Goal: Transaction & Acquisition: Purchase product/service

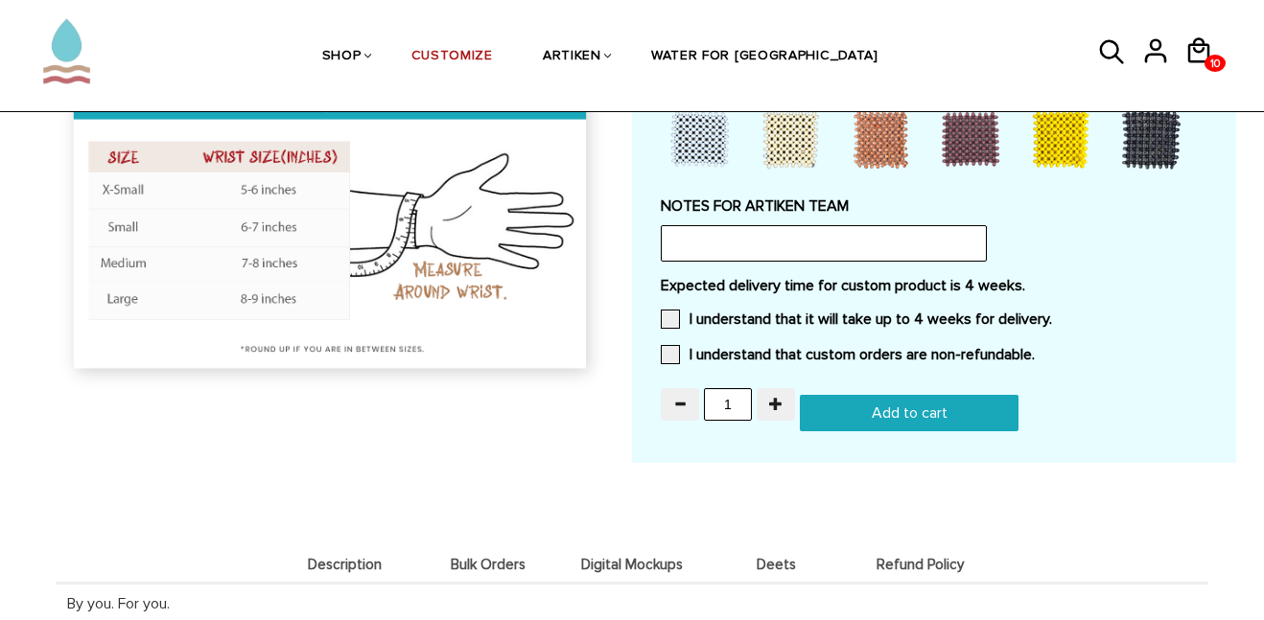
scroll to position [1663, 0]
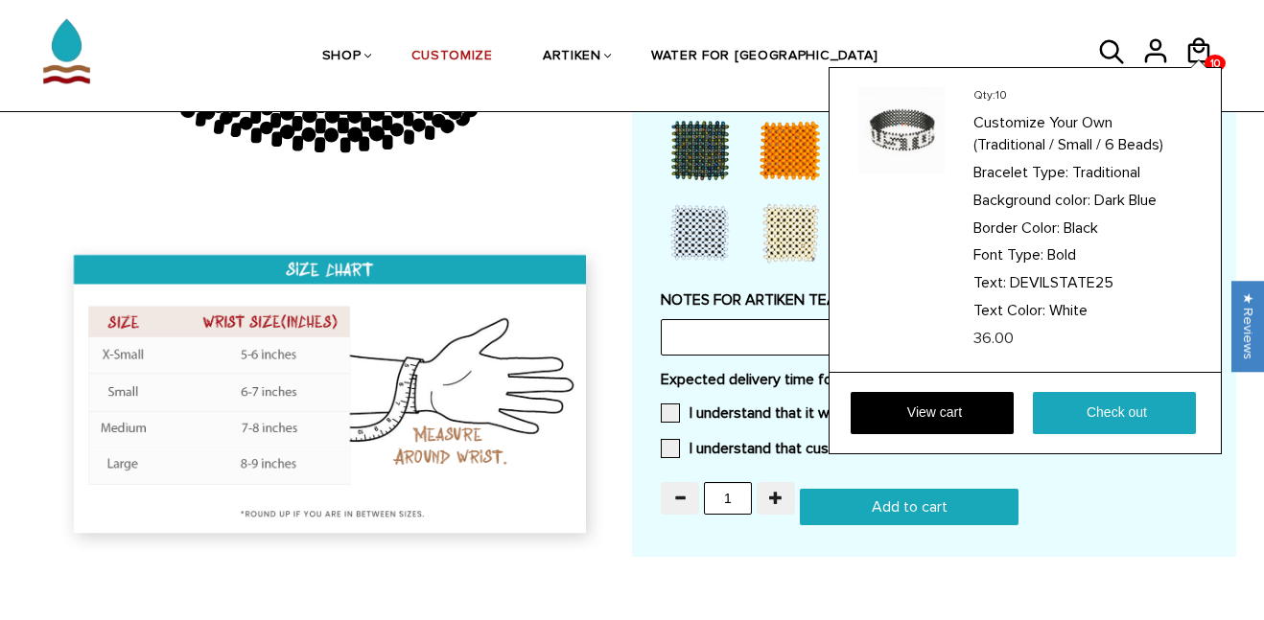
click at [1205, 60] on div at bounding box center [1198, 64] width 15 height 8
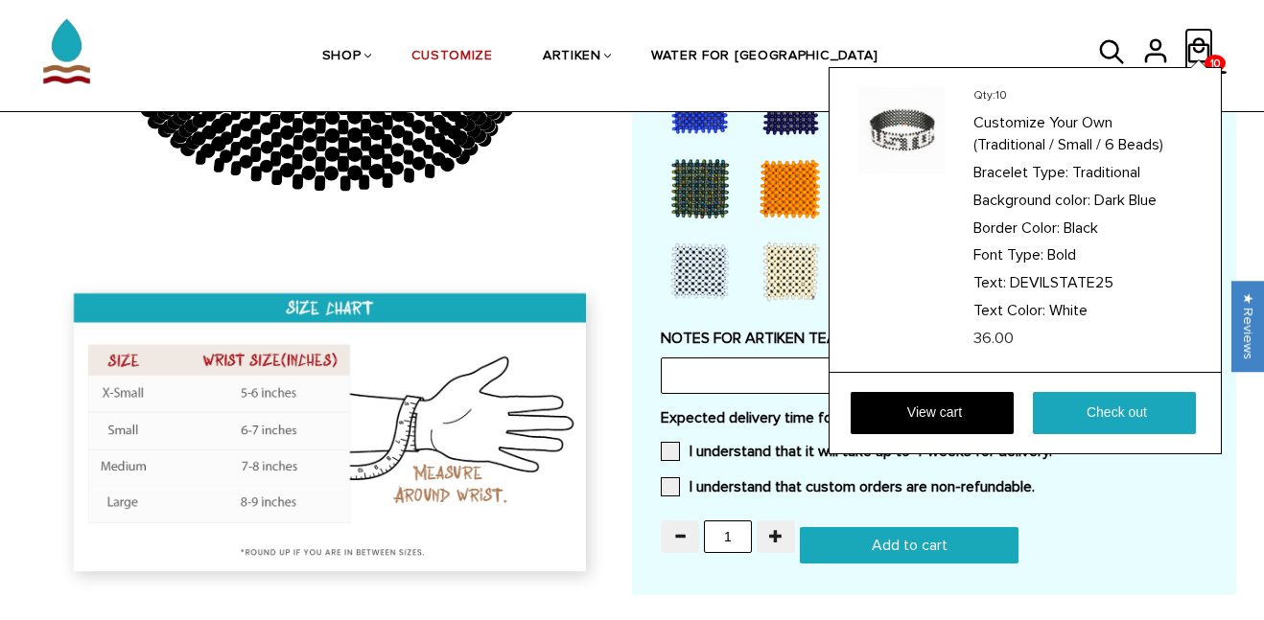
click at [1206, 47] on icon at bounding box center [1198, 49] width 22 height 25
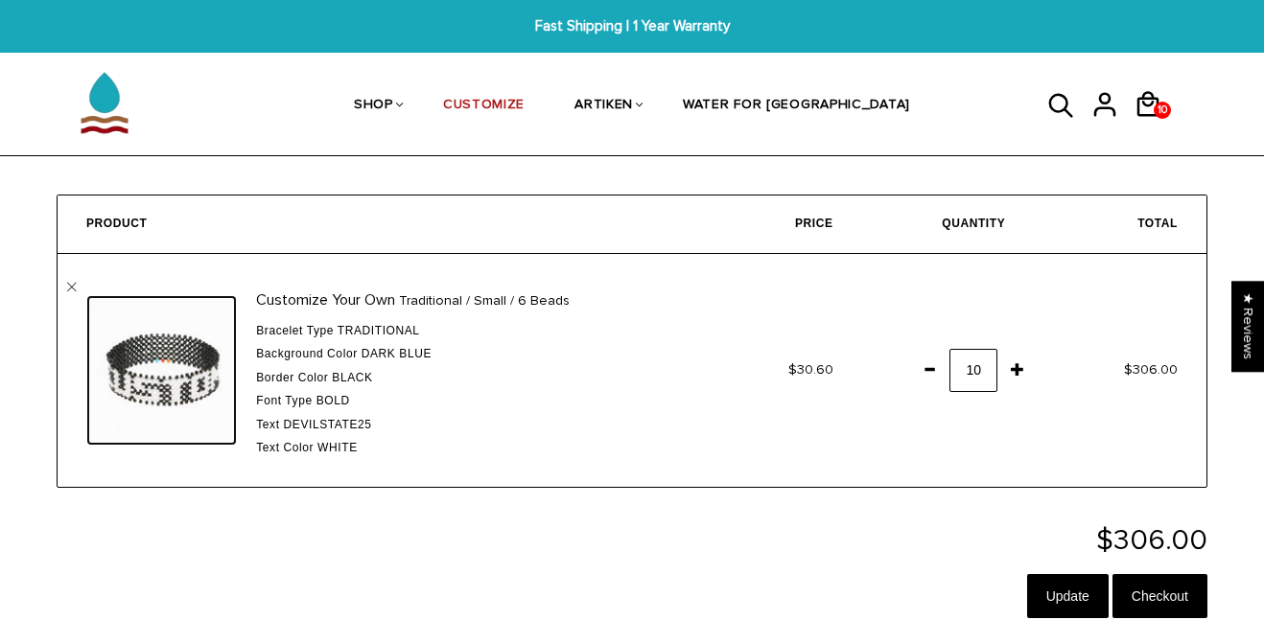
click at [164, 378] on img at bounding box center [161, 370] width 151 height 151
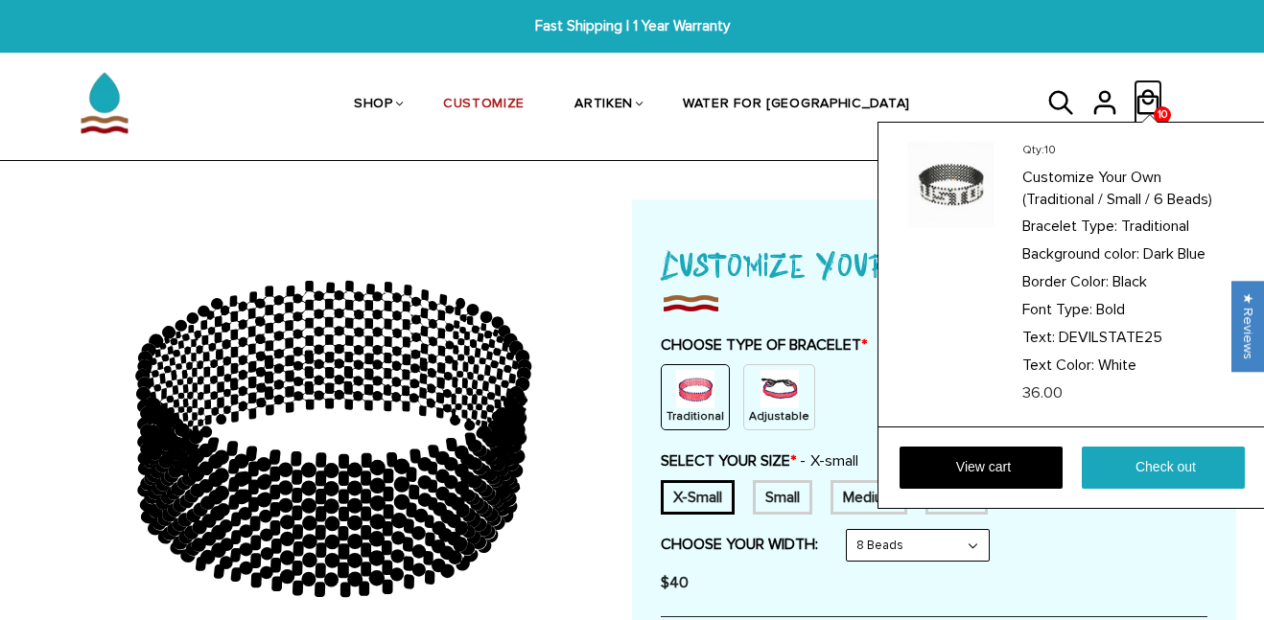
click at [1143, 98] on icon at bounding box center [1147, 103] width 29 height 46
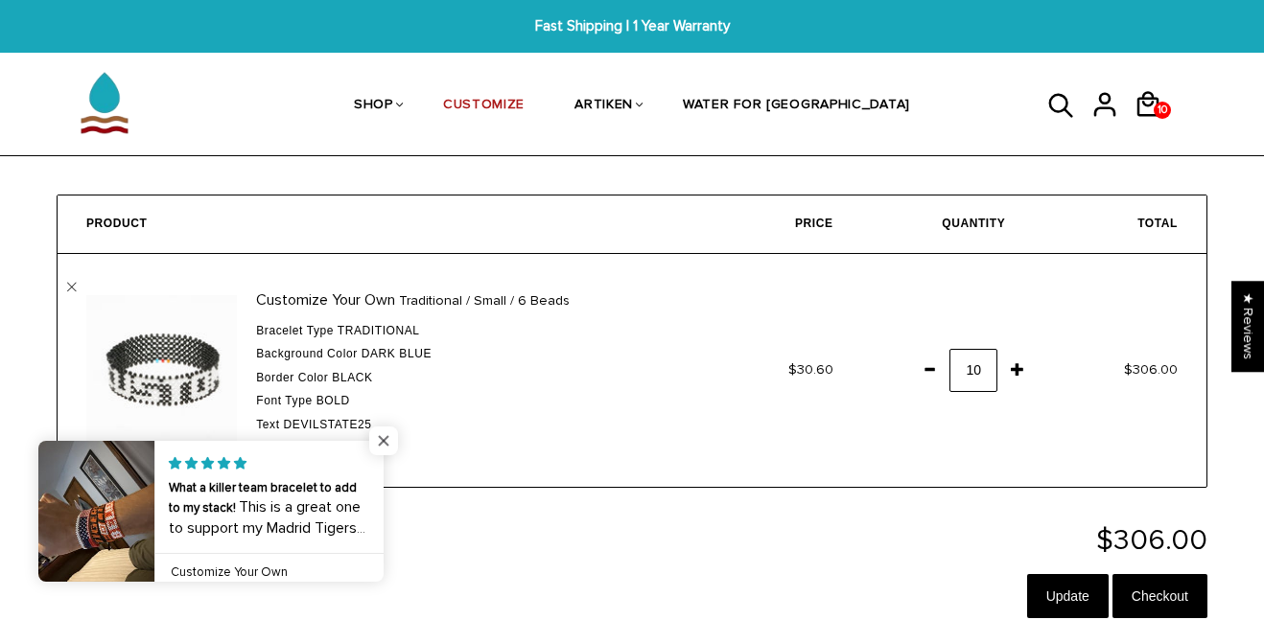
click at [383, 430] on span "Close popup widget" at bounding box center [383, 441] width 29 height 29
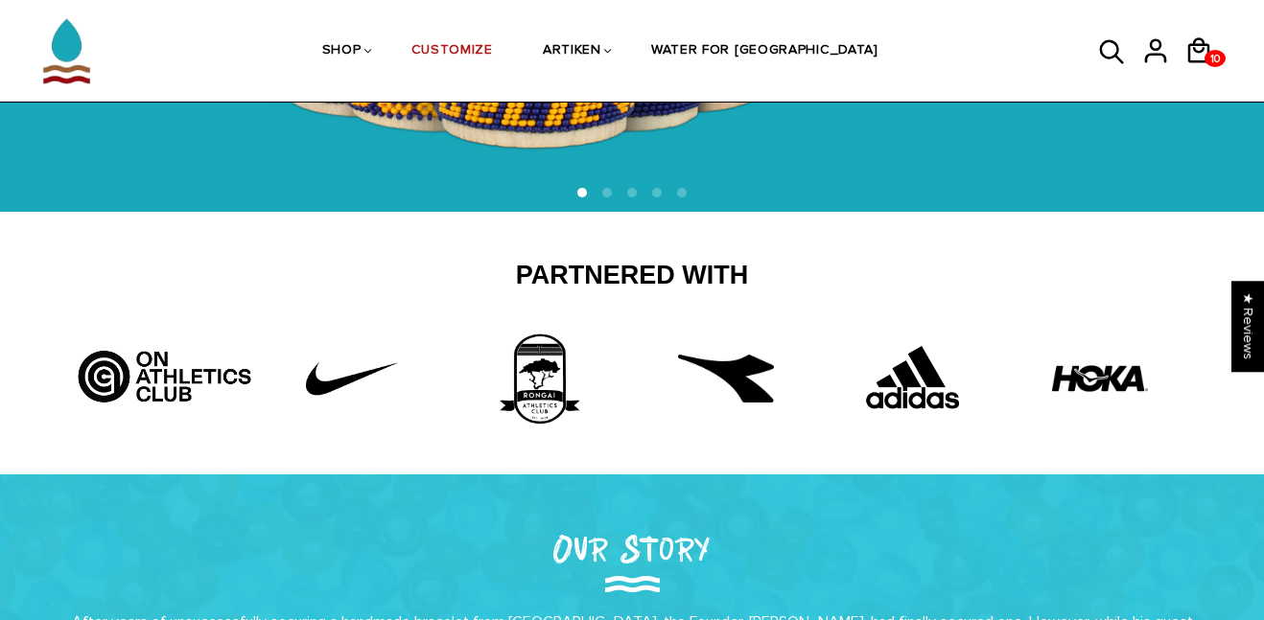
scroll to position [408, 0]
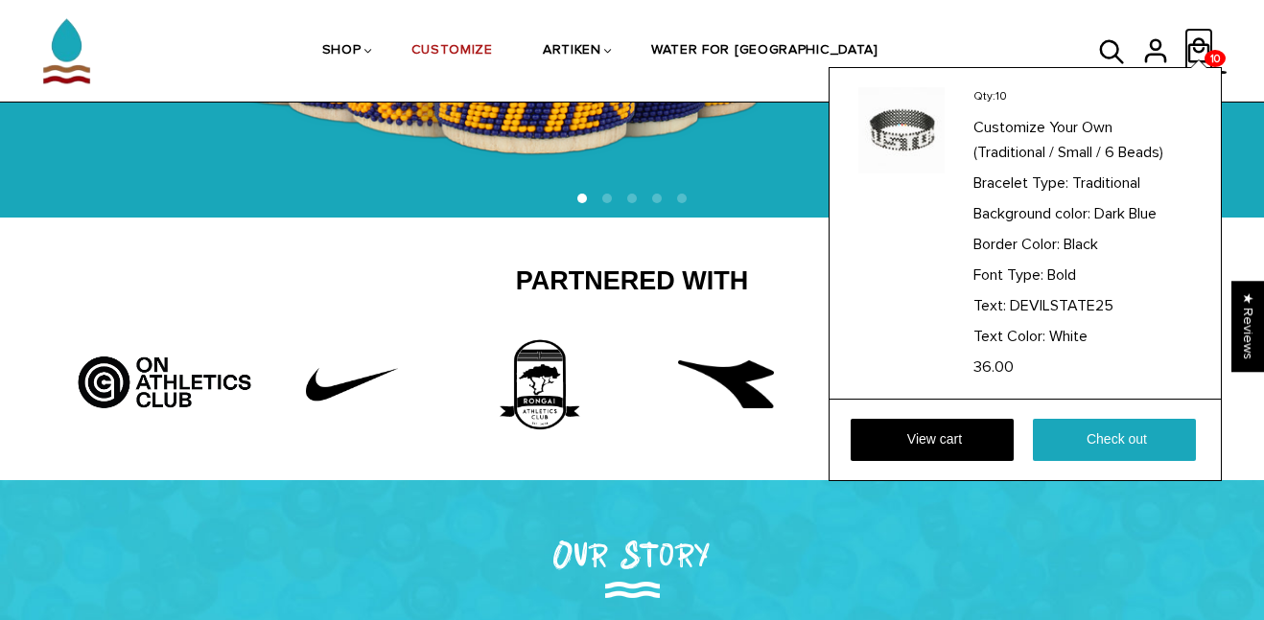
click at [1198, 46] on icon at bounding box center [1198, 51] width 29 height 46
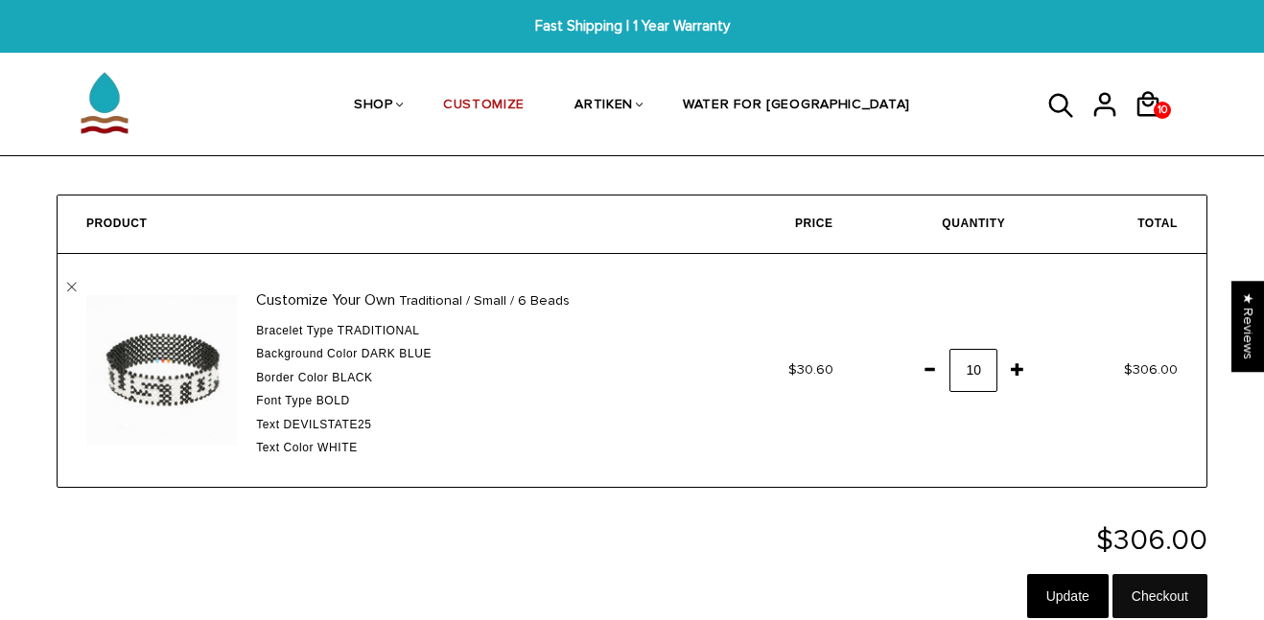
click at [1193, 595] on input "Checkout" at bounding box center [1159, 596] width 95 height 44
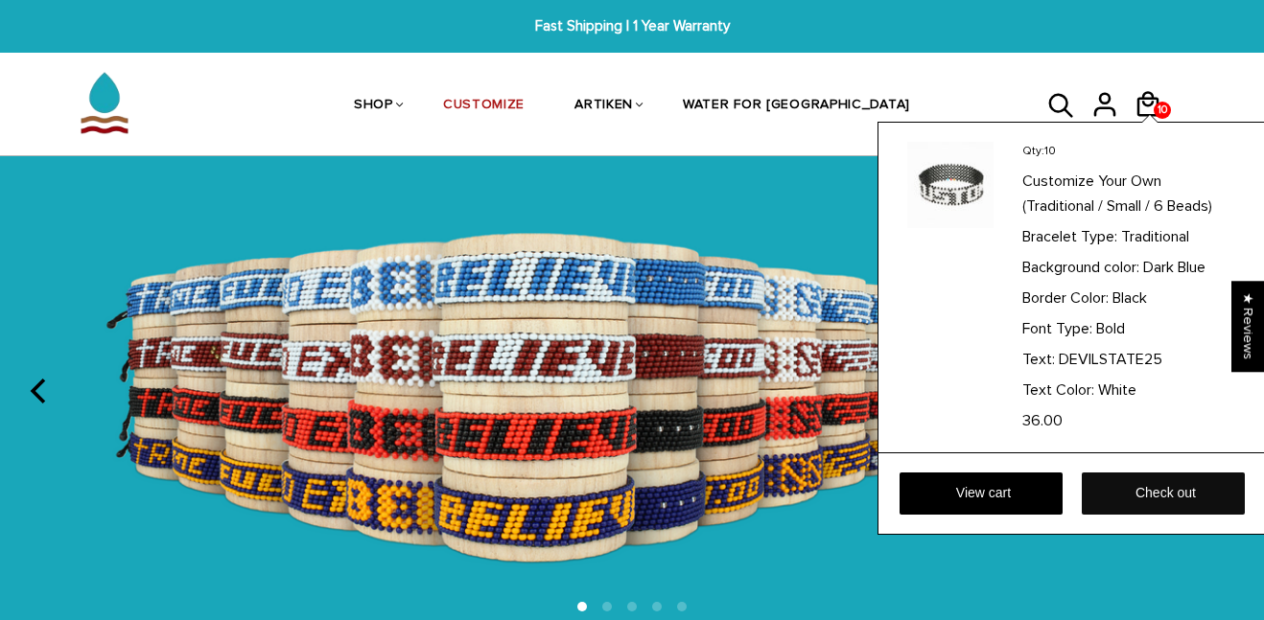
click at [1162, 488] on link "Check out" at bounding box center [1162, 494] width 163 height 42
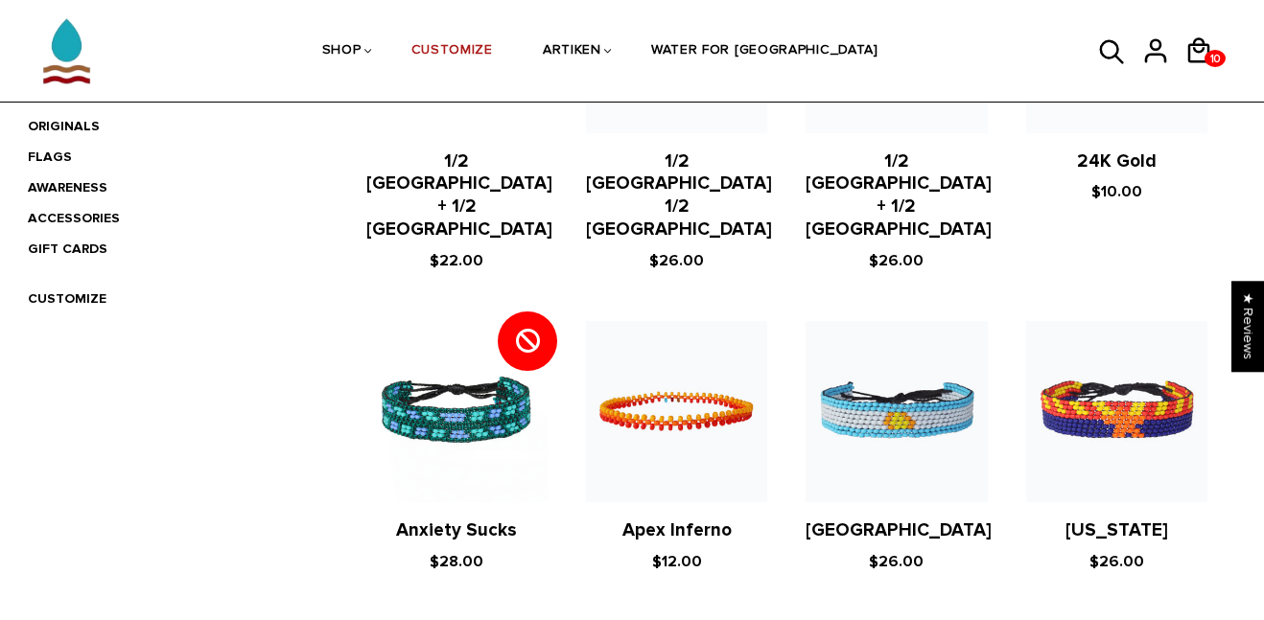
scroll to position [652, 0]
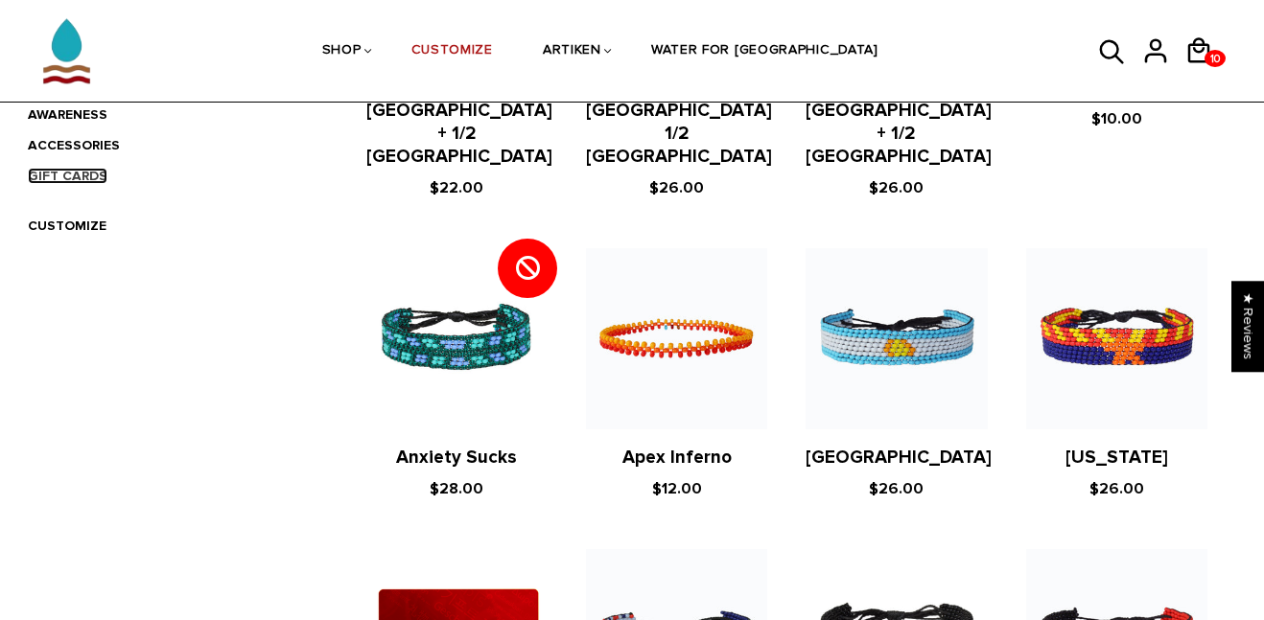
click at [75, 177] on link "GIFT CARDS" at bounding box center [68, 176] width 80 height 16
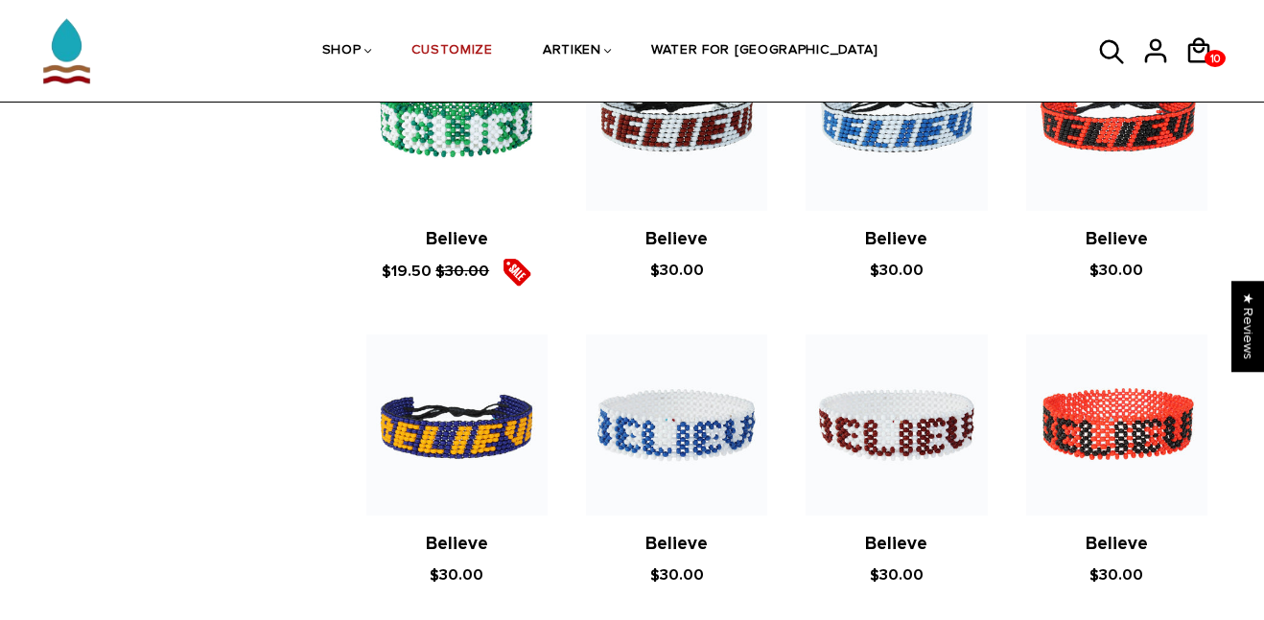
scroll to position [0, 0]
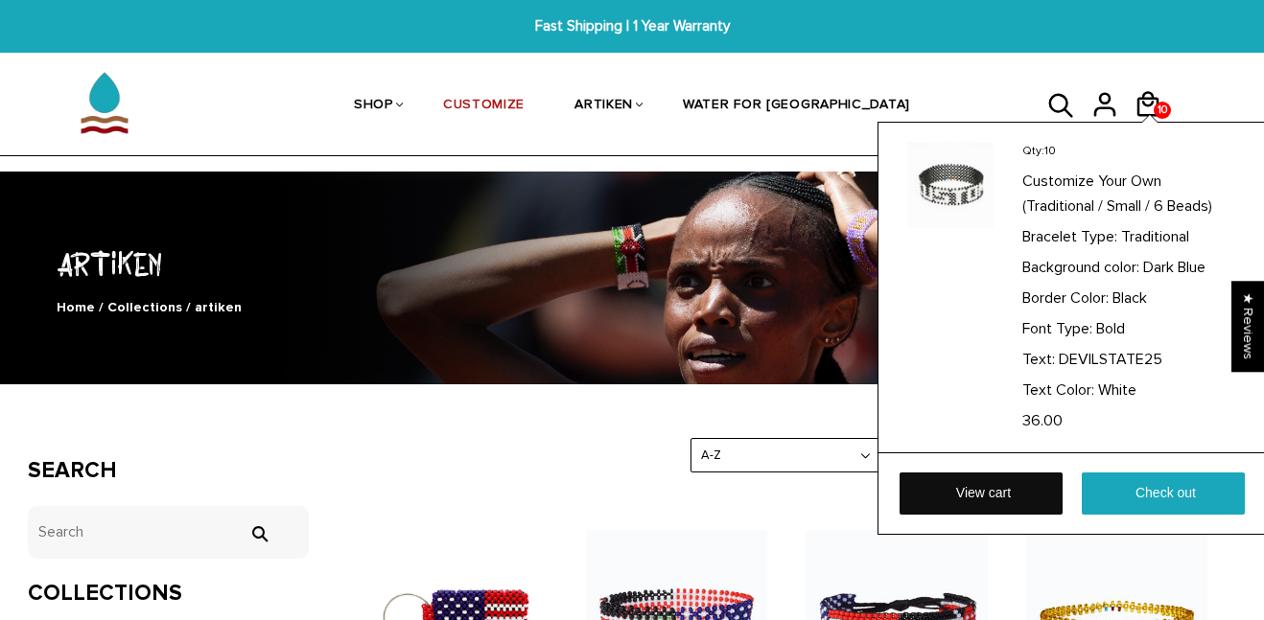
click at [1006, 502] on link "View cart" at bounding box center [980, 494] width 163 height 42
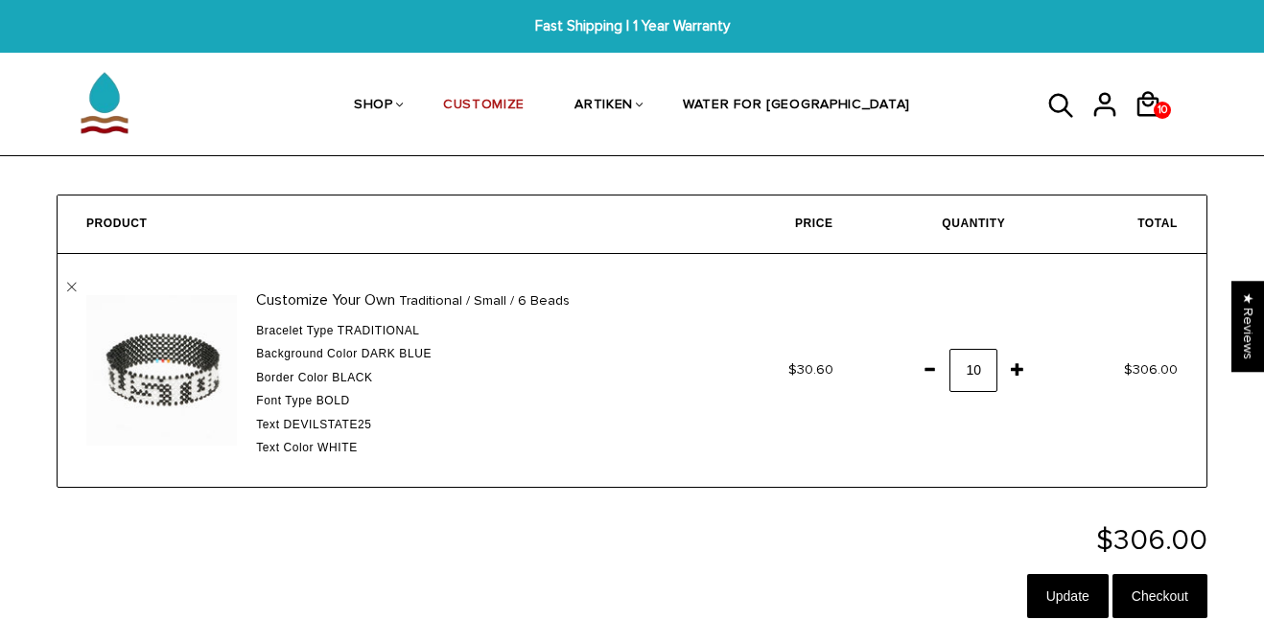
click at [1006, 502] on form "Product Price Quantity Total Customize Your Own Traditional / Small / 6 Beads B…" at bounding box center [632, 411] width 1208 height 433
click at [1163, 590] on input "Checkout" at bounding box center [1159, 596] width 95 height 44
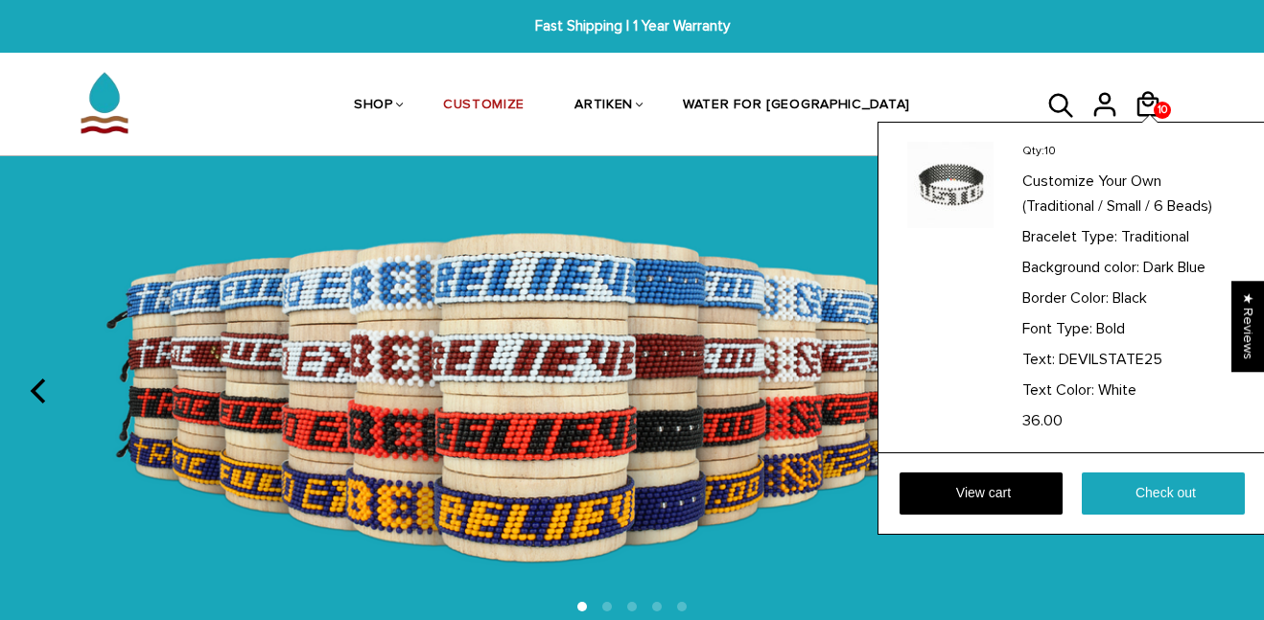
click at [1150, 122] on div "Qty: 10 Customize Your Own (Traditional / Small / 6 Beads) Bracelet Type: Tradi…" at bounding box center [1073, 329] width 393 height 414
click at [1010, 480] on link "View cart" at bounding box center [980, 494] width 163 height 42
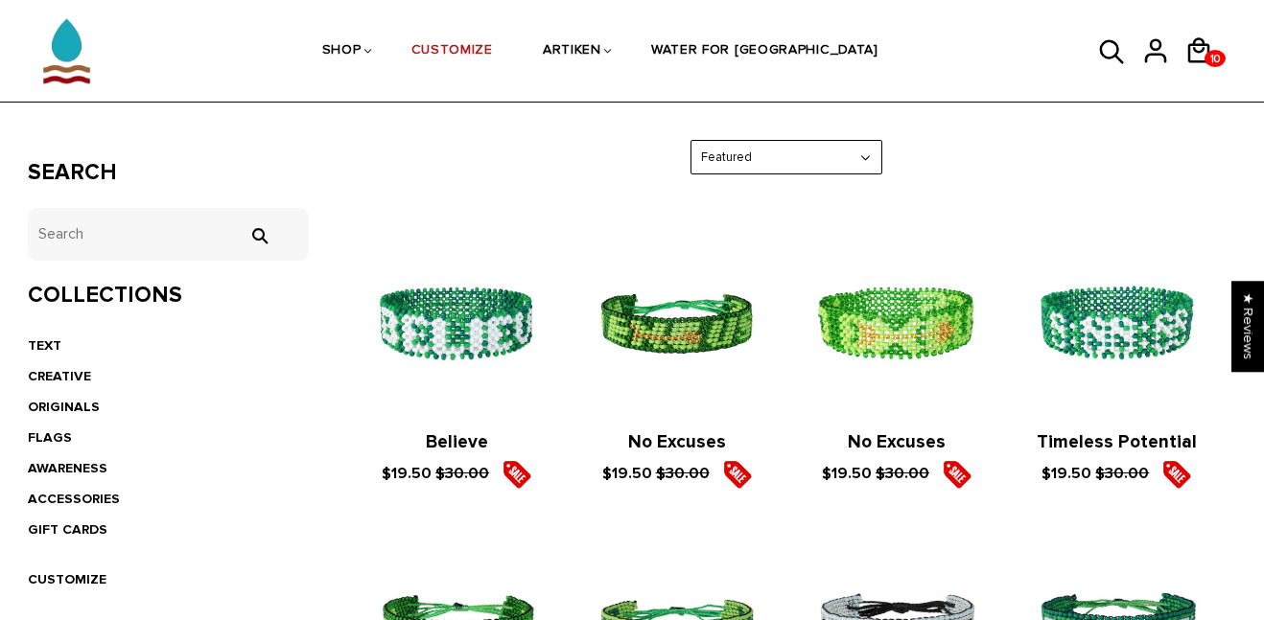
scroll to position [302, 0]
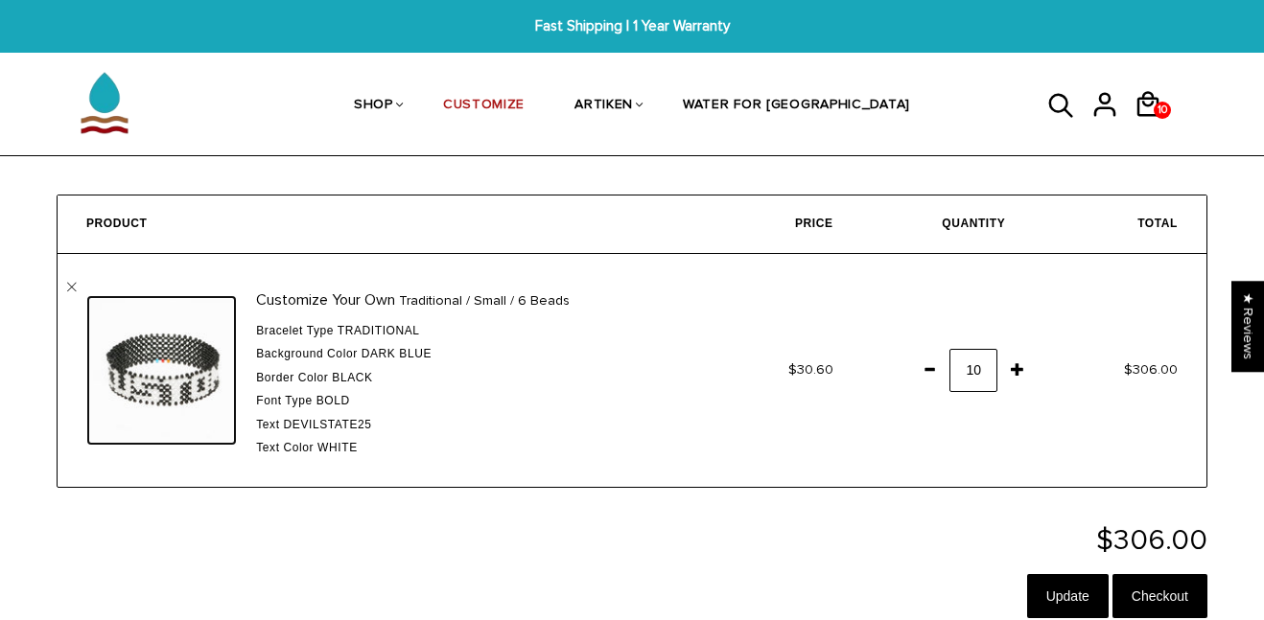
click at [164, 405] on img at bounding box center [161, 370] width 151 height 151
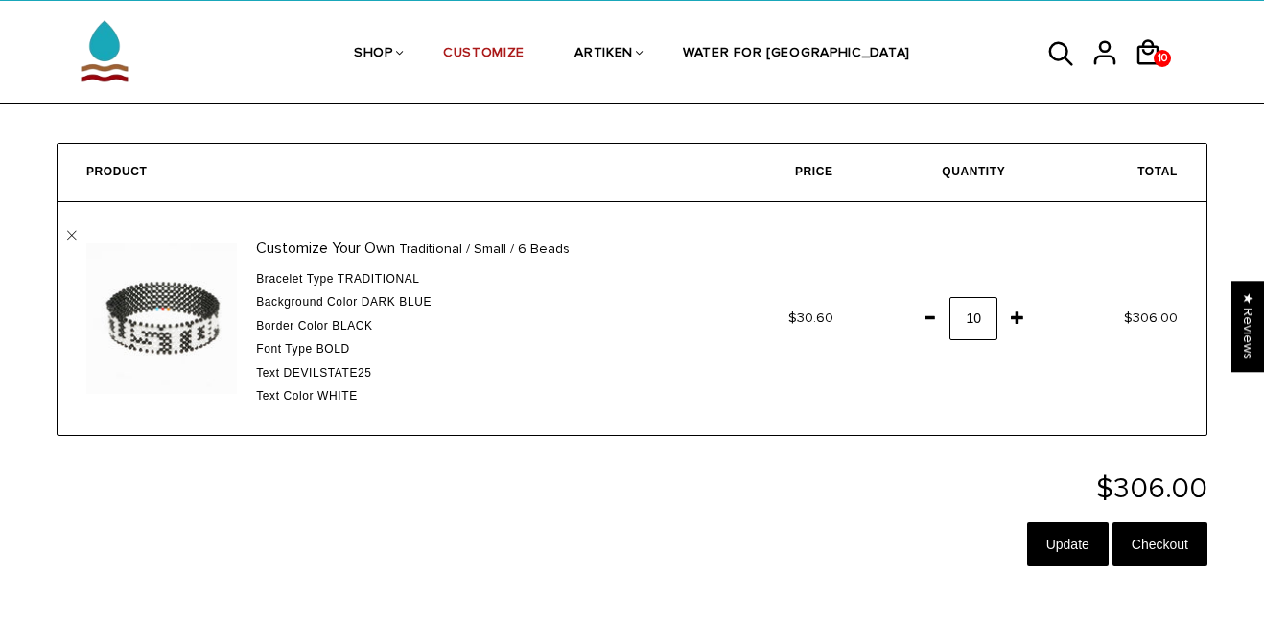
scroll to position [13, 0]
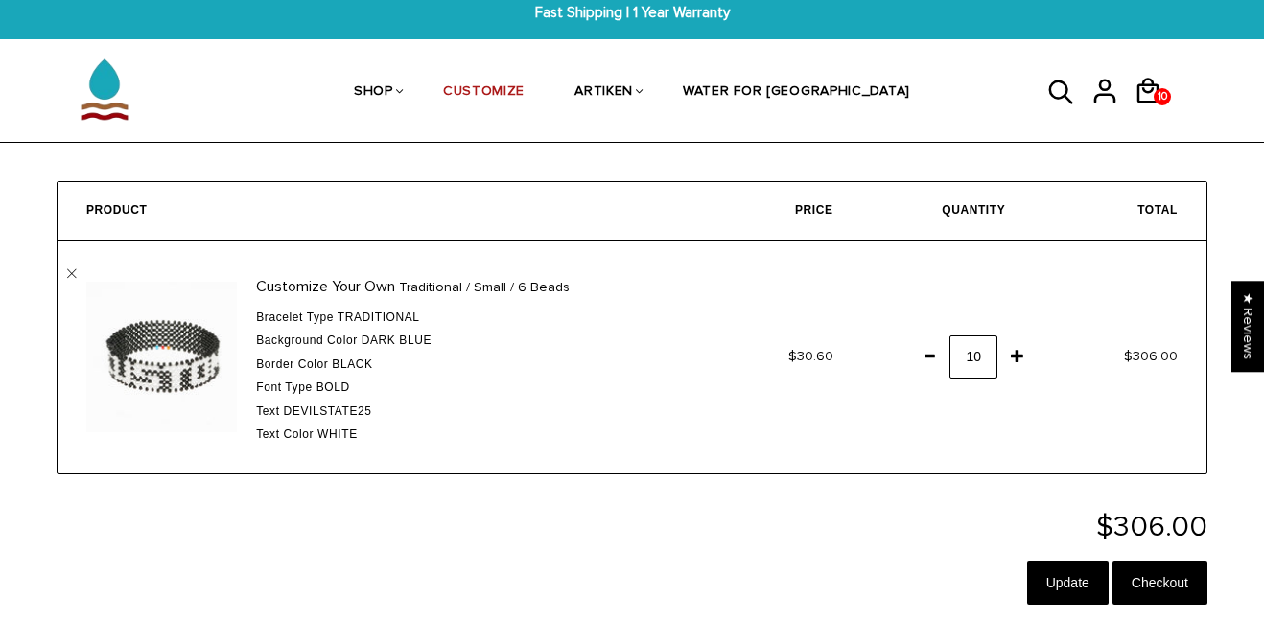
click at [936, 344] on span at bounding box center [929, 355] width 33 height 35
click at [986, 510] on form "Product Price Quantity Total Customize Your Own Traditional / Small / 6 Beads B…" at bounding box center [632, 397] width 1208 height 433
click at [1175, 600] on input "Checkout" at bounding box center [1159, 583] width 95 height 44
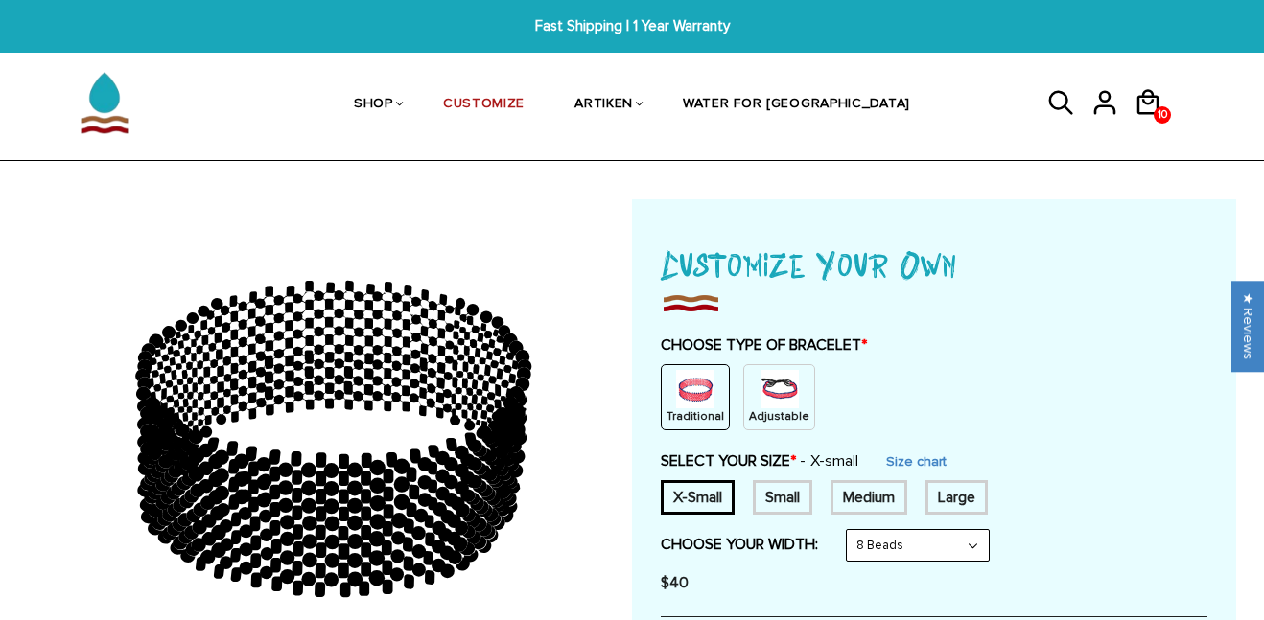
scroll to position [38, 0]
